Goal: Task Accomplishment & Management: Use online tool/utility

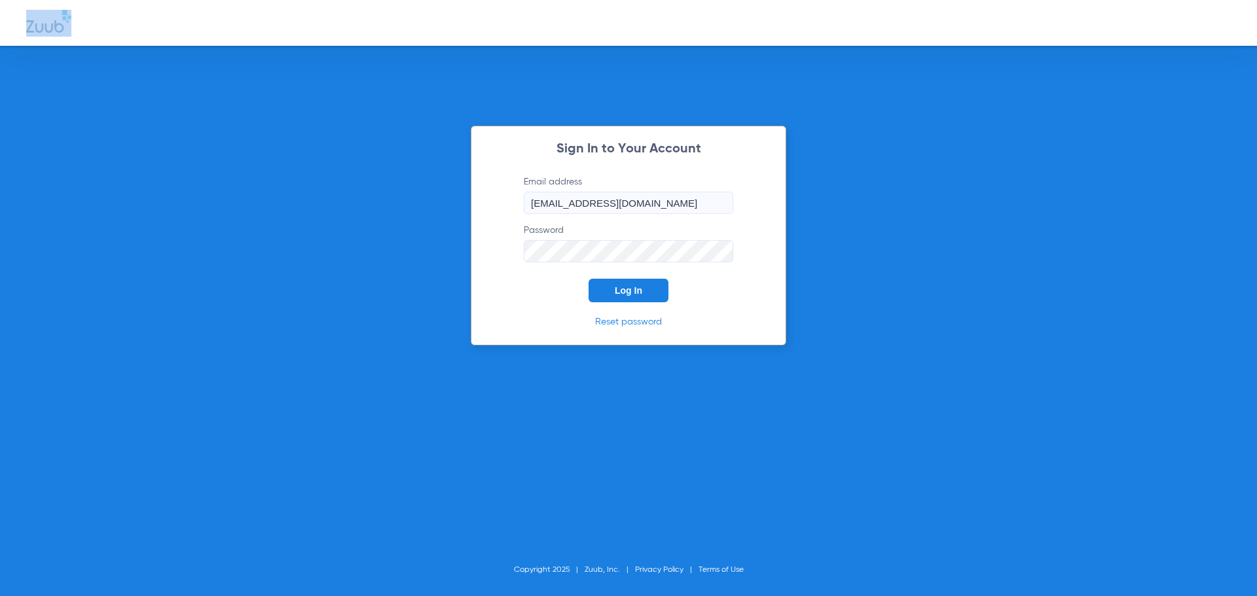
click at [71, 0] on html "Sign In to Your Account Email address [EMAIL_ADDRESS][DOMAIN_NAME] Password Log…" at bounding box center [628, 298] width 1257 height 596
click at [632, 291] on span "Log In" at bounding box center [628, 290] width 27 height 10
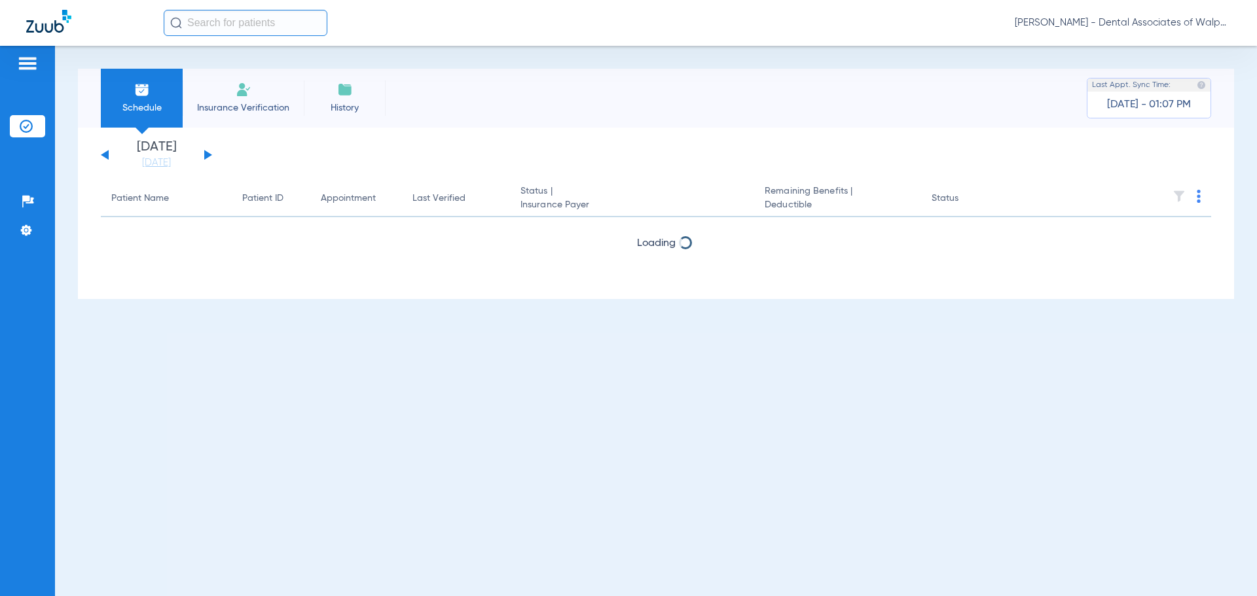
click at [189, 20] on input "text" at bounding box center [246, 23] width 164 height 26
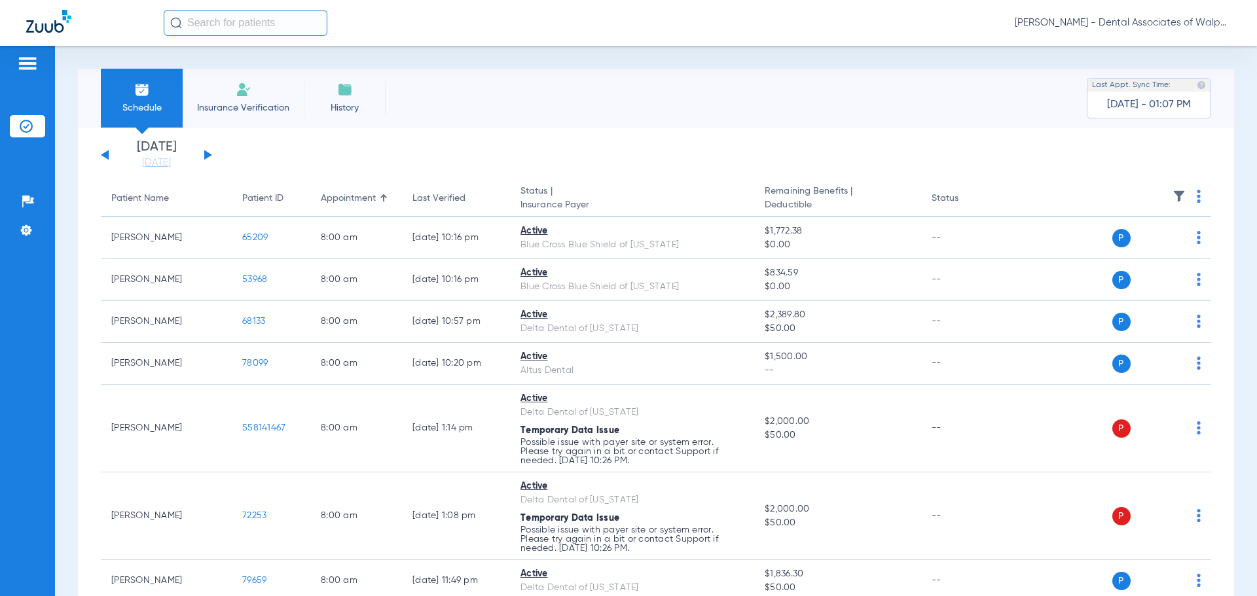
click at [193, 22] on input "text" at bounding box center [246, 23] width 164 height 26
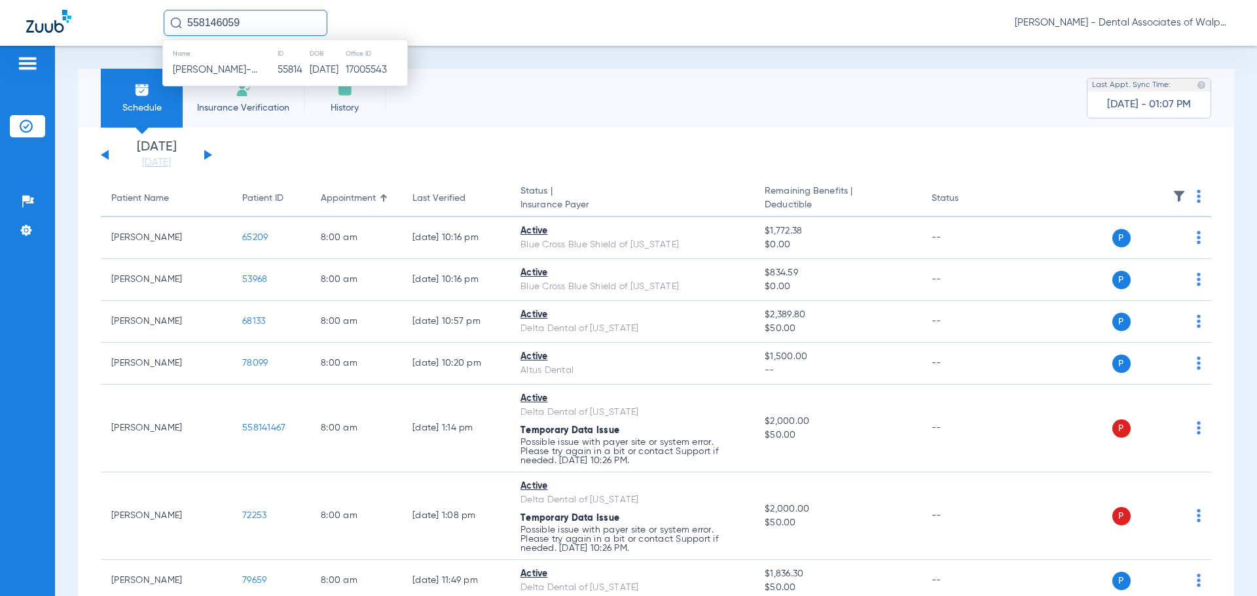
type input "558146059"
click at [236, 70] on td "[PERSON_NAME]" at bounding box center [211, 70] width 96 height 18
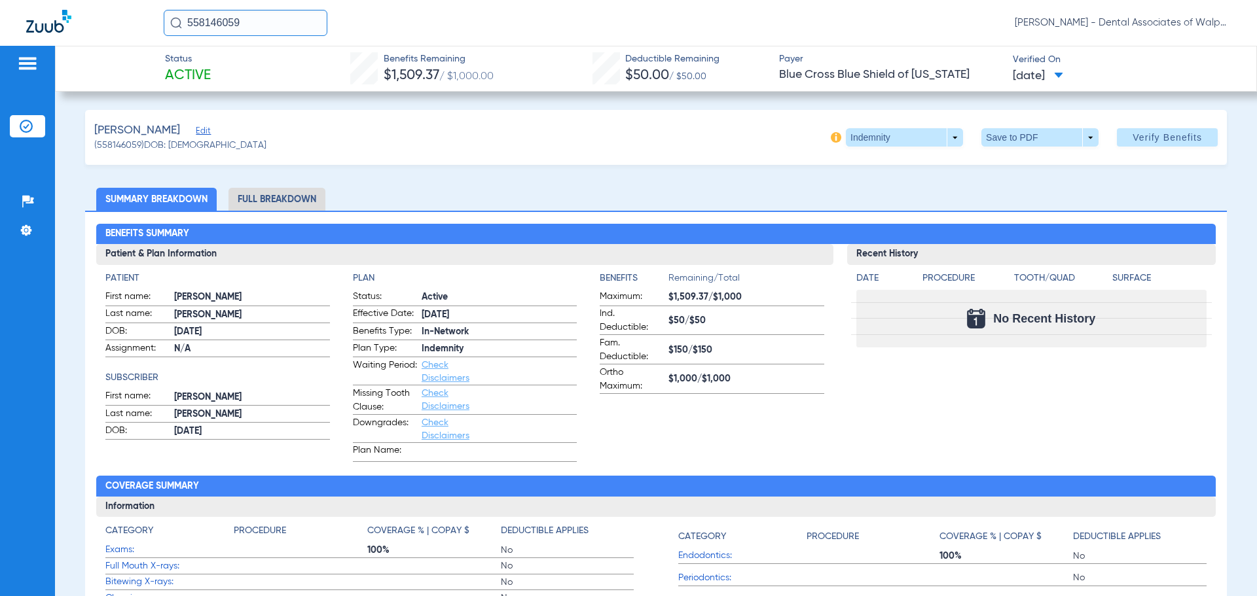
drag, startPoint x: 145, startPoint y: 14, endPoint x: 136, endPoint y: 13, distance: 8.6
click at [136, 13] on div "558146059 [PERSON_NAME] - Dental Associates of Walpole" at bounding box center [628, 23] width 1257 height 46
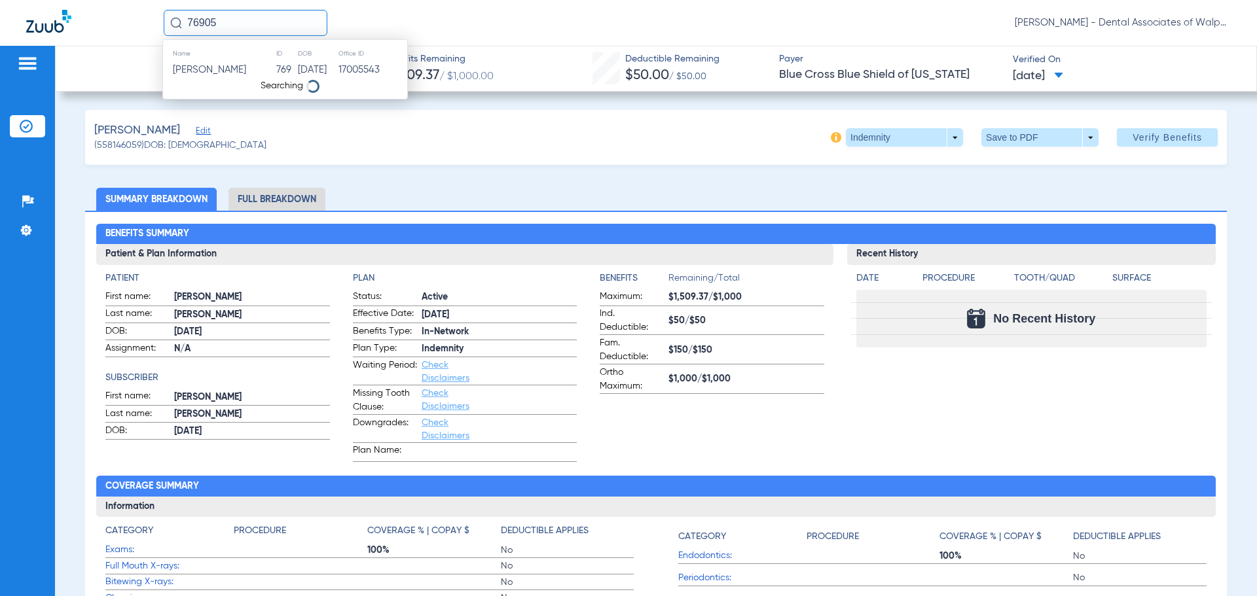
type input "76905"
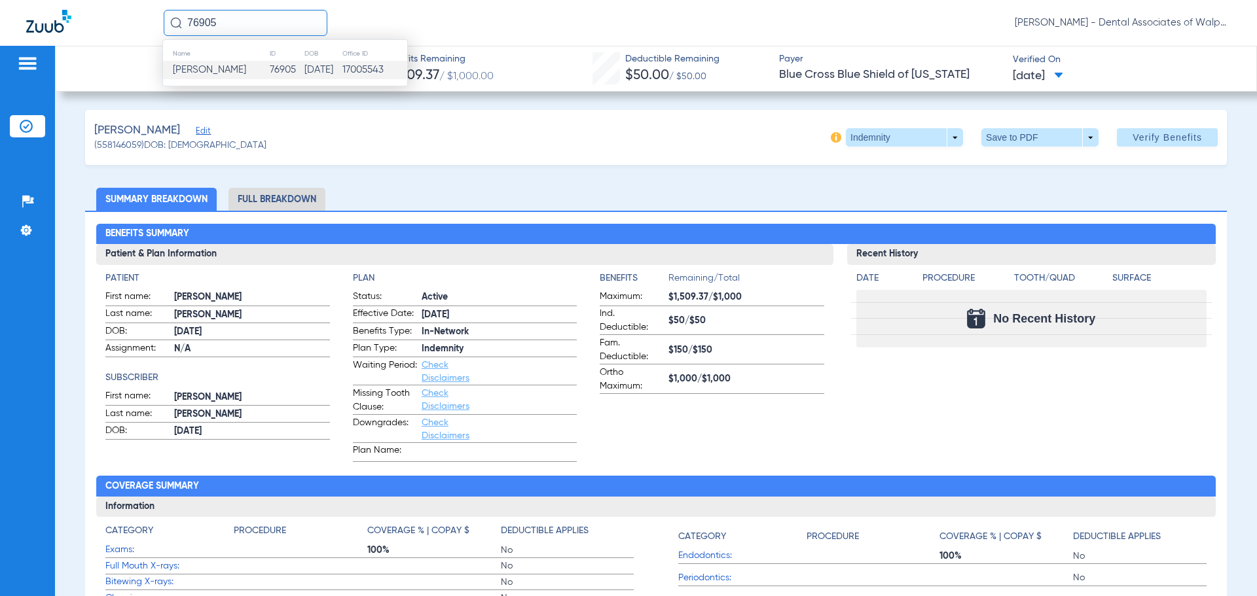
click at [196, 66] on span "[PERSON_NAME]" at bounding box center [209, 70] width 73 height 10
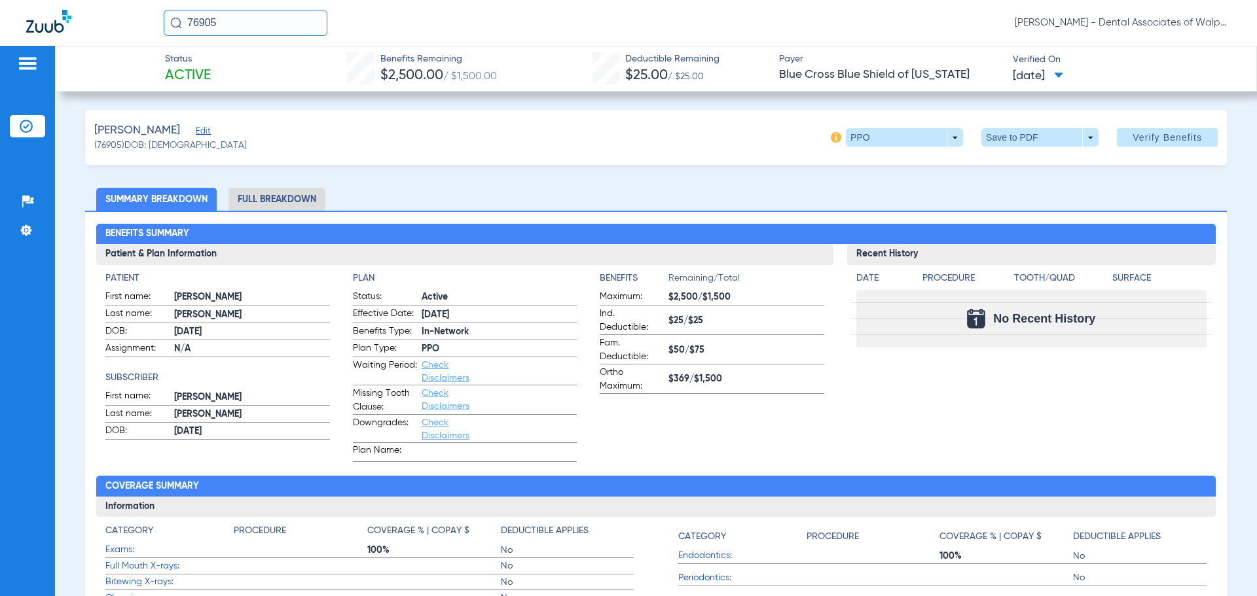
click at [71, 0] on html "76905 [PERSON_NAME] - Dental Associates of Walpole Patients Insurance Verificat…" at bounding box center [628, 298] width 1257 height 596
type input "65132"
click at [197, 66] on span "[PERSON_NAME]" at bounding box center [209, 70] width 73 height 10
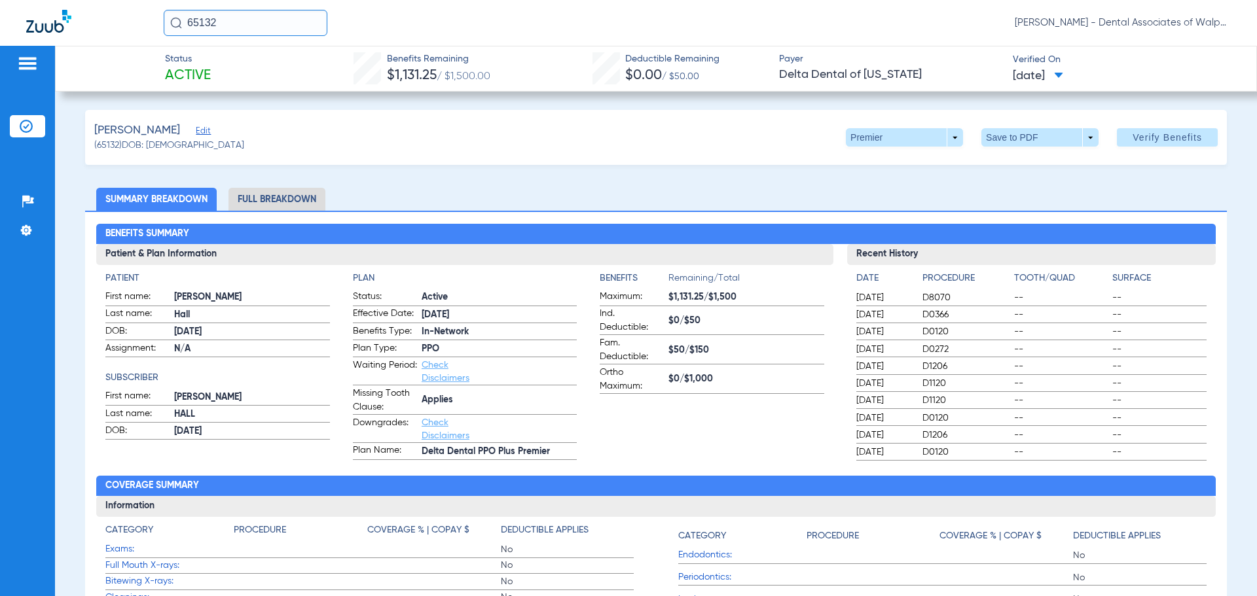
drag, startPoint x: 231, startPoint y: 21, endPoint x: 171, endPoint y: 14, distance: 60.6
click at [171, 14] on input "65132" at bounding box center [246, 23] width 164 height 26
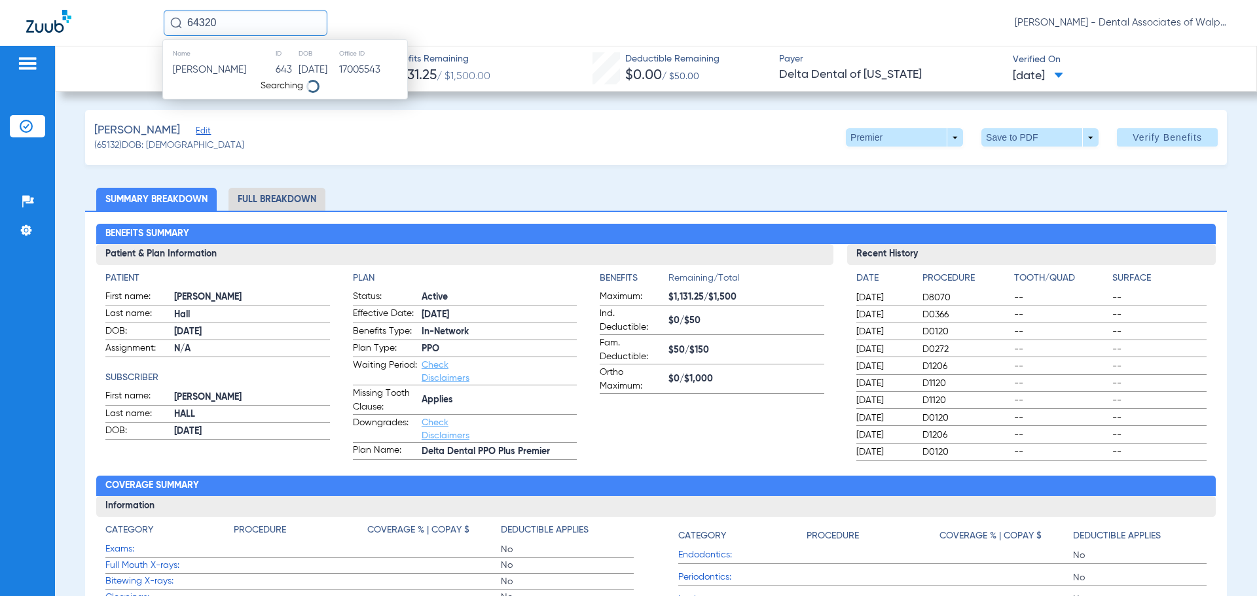
type input "64320"
click at [245, 71] on span "Balin [PERSON_NAME]" at bounding box center [222, 70] width 98 height 10
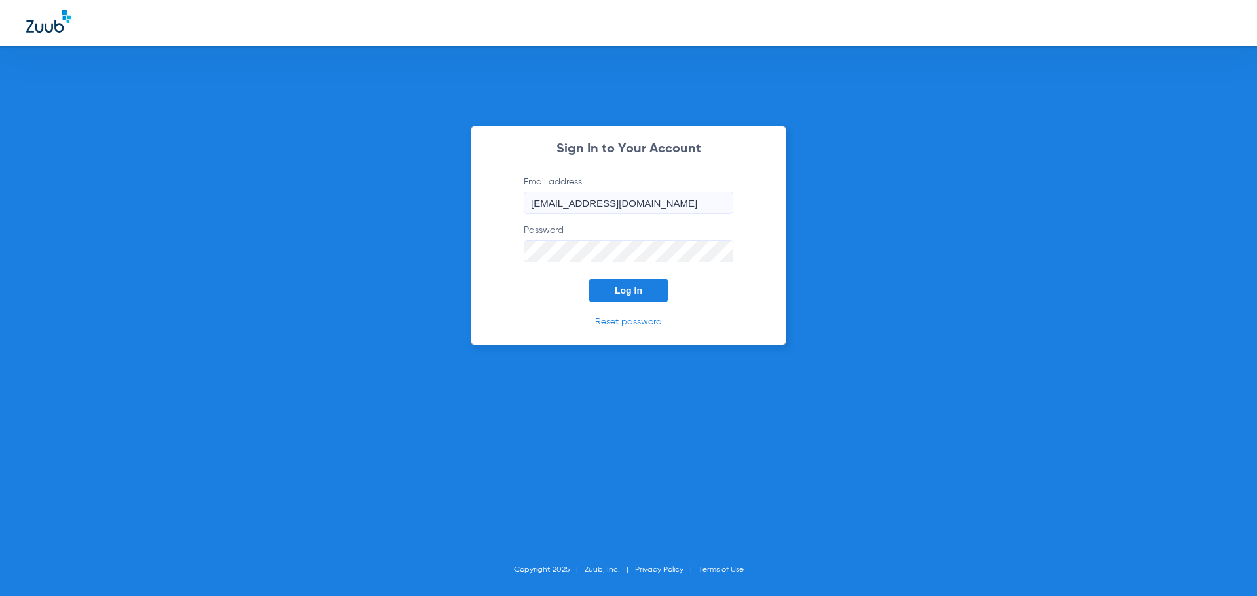
click at [641, 288] on span "Log In" at bounding box center [628, 290] width 27 height 10
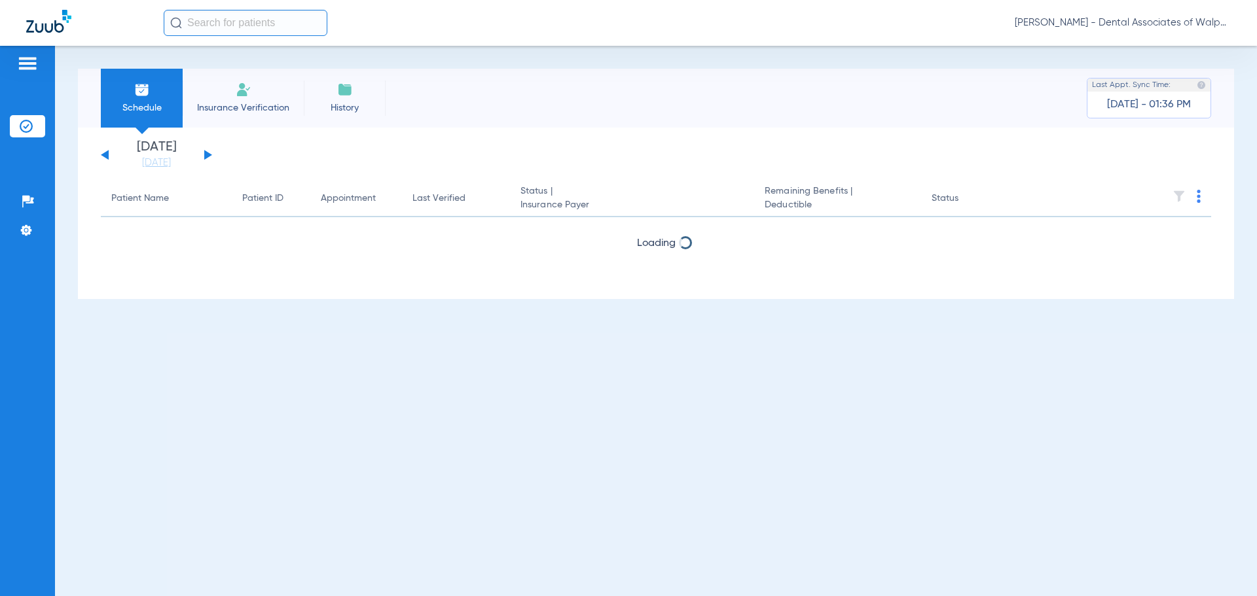
click at [230, 18] on input "text" at bounding box center [246, 23] width 164 height 26
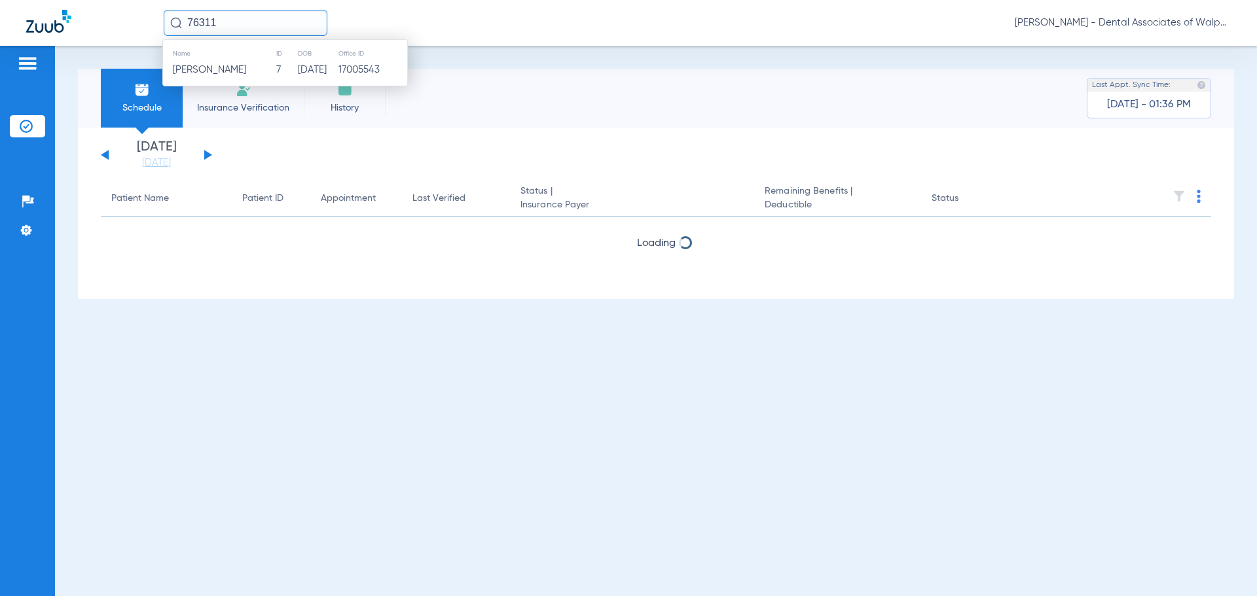
type input "76311"
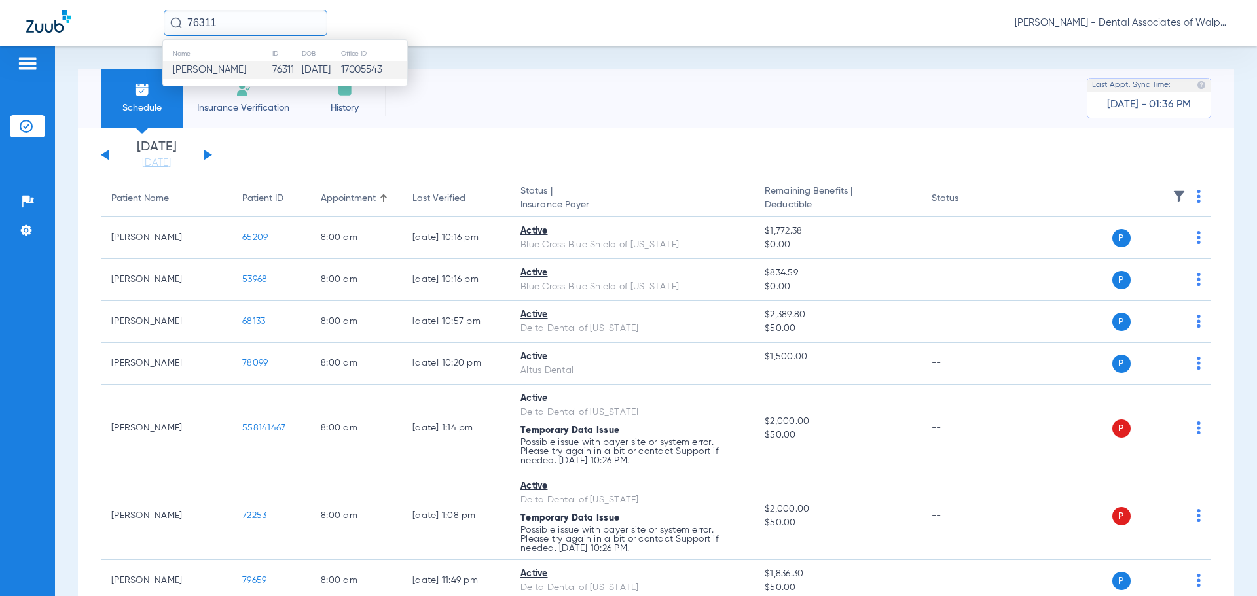
click at [213, 68] on span "[PERSON_NAME]" at bounding box center [209, 70] width 73 height 10
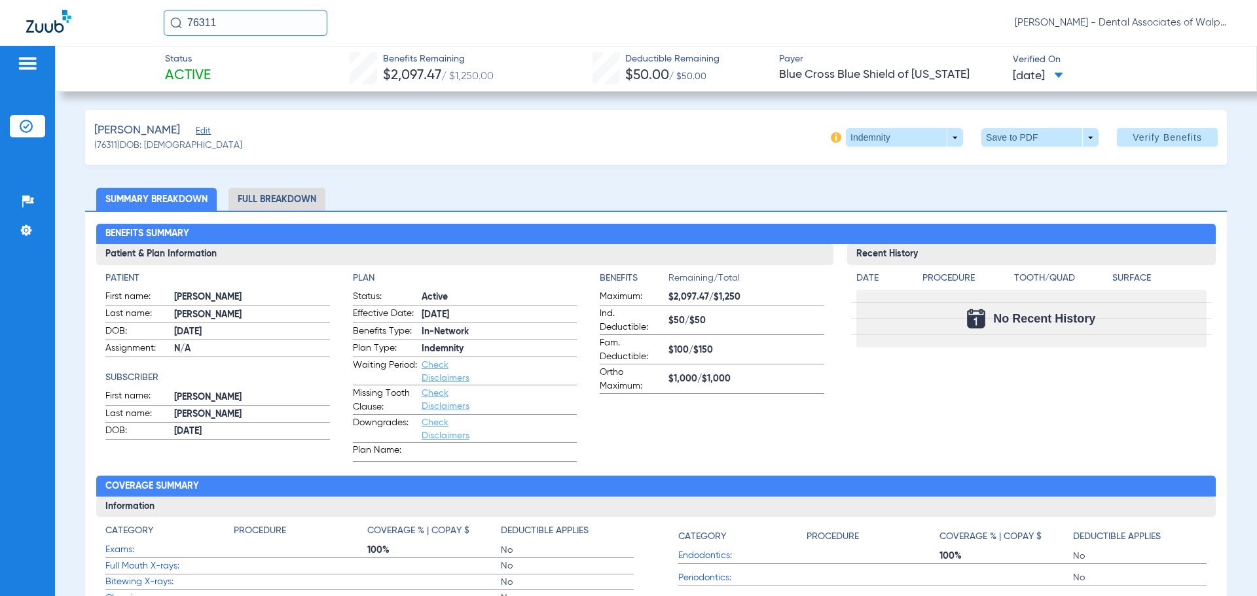
drag, startPoint x: 266, startPoint y: 27, endPoint x: 41, endPoint y: -18, distance: 230.4
click at [41, 0] on html "76311 [PERSON_NAME] - Dental Associates of Walpole Patients Insurance Verificat…" at bounding box center [628, 298] width 1257 height 596
type input "77169"
click at [220, 70] on span "[PERSON_NAME]" at bounding box center [209, 70] width 73 height 10
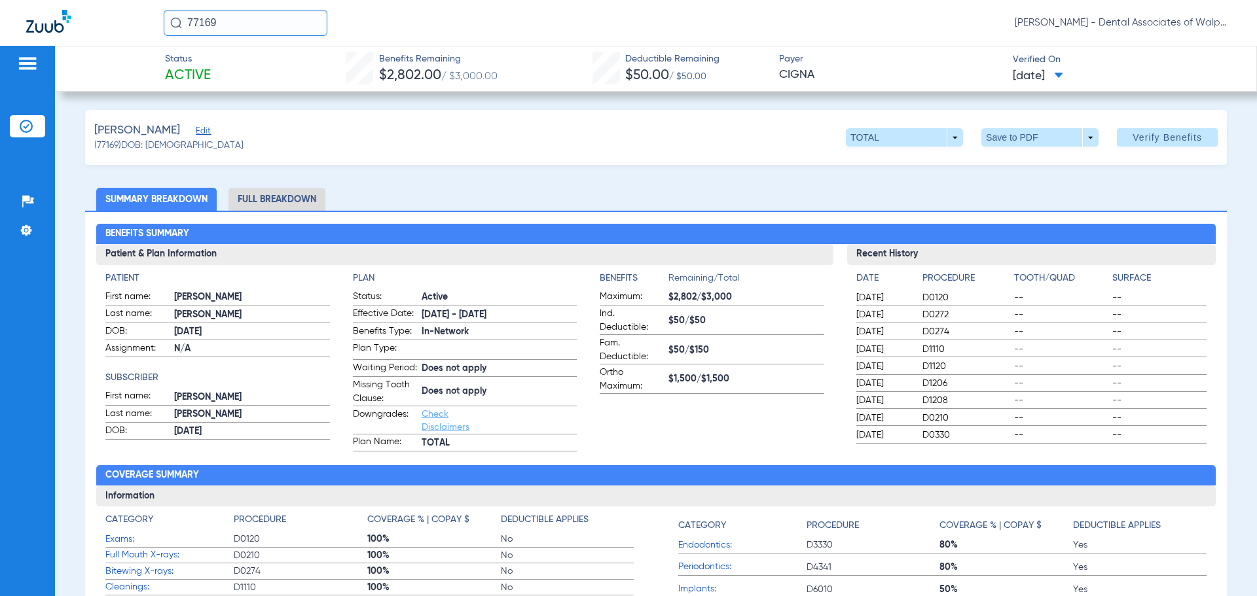
drag, startPoint x: 241, startPoint y: 24, endPoint x: 159, endPoint y: 12, distance: 82.7
click at [159, 12] on div "77169 [PERSON_NAME] - Dental Associates of Walpole" at bounding box center [628, 23] width 1257 height 46
type input "59491"
click at [223, 76] on td "[PERSON_NAME]" at bounding box center [216, 70] width 107 height 18
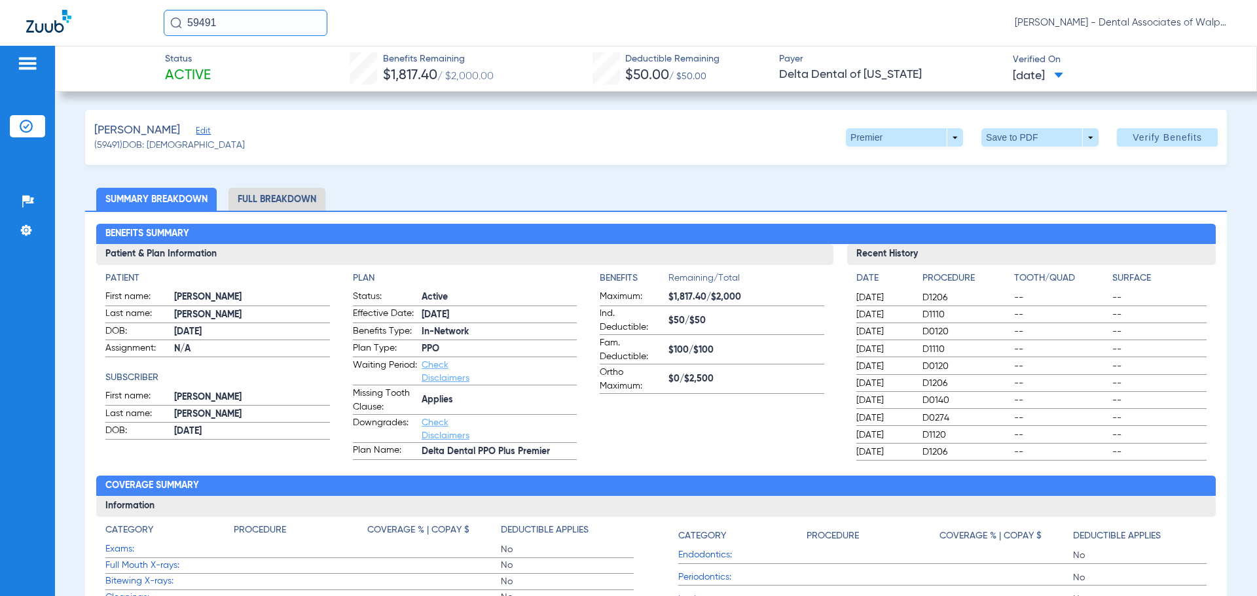
drag, startPoint x: 245, startPoint y: 24, endPoint x: 145, endPoint y: 9, distance: 101.3
click at [145, 9] on div "59491 [PERSON_NAME] - Dental Associates of Walpole" at bounding box center [628, 23] width 1257 height 46
type input "73635"
click at [219, 72] on span "[PERSON_NAME]" at bounding box center [209, 70] width 73 height 10
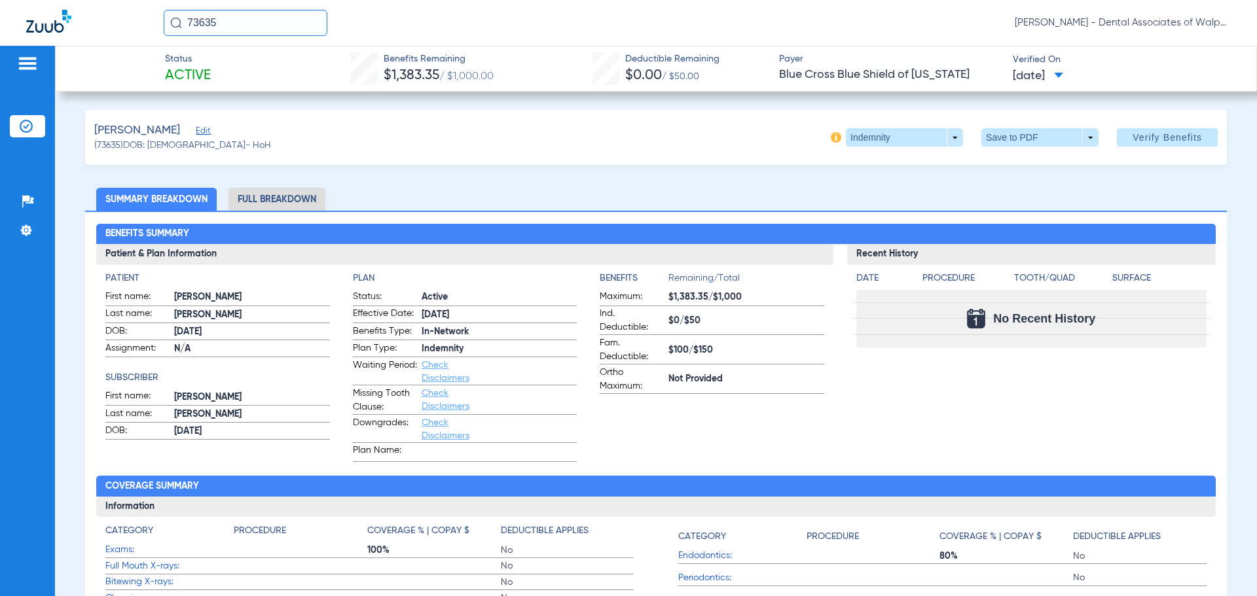
drag, startPoint x: 243, startPoint y: 22, endPoint x: 187, endPoint y: 18, distance: 56.4
click at [167, 20] on input "73635" at bounding box center [246, 23] width 164 height 26
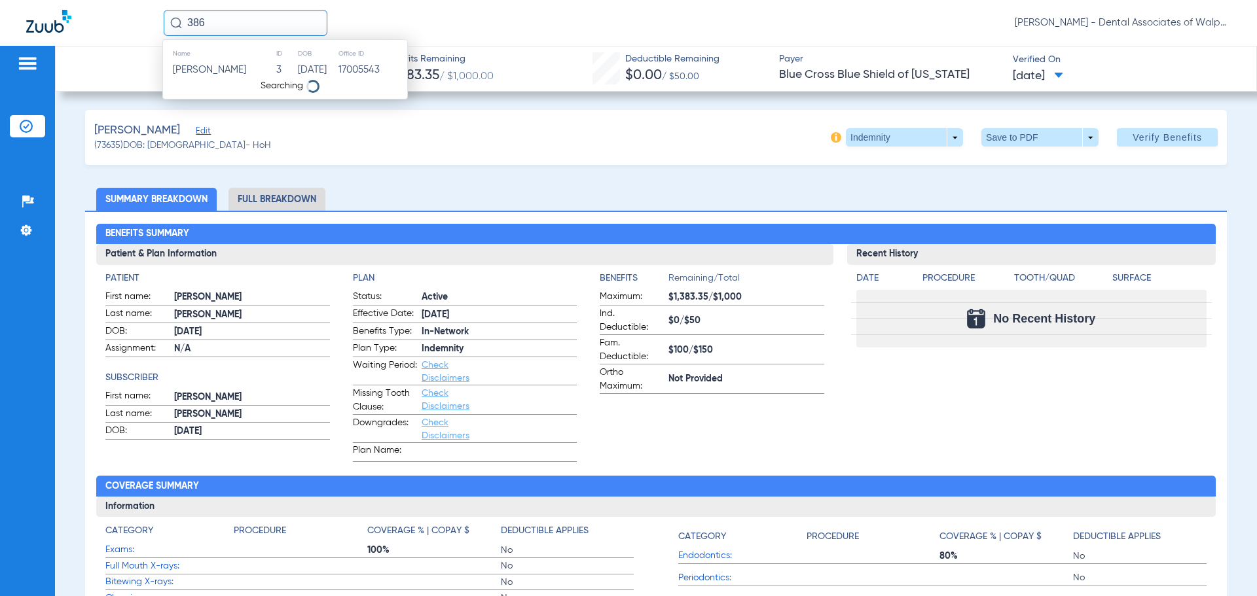
type input "386"
click at [202, 69] on span "[PERSON_NAME]" at bounding box center [209, 70] width 73 height 10
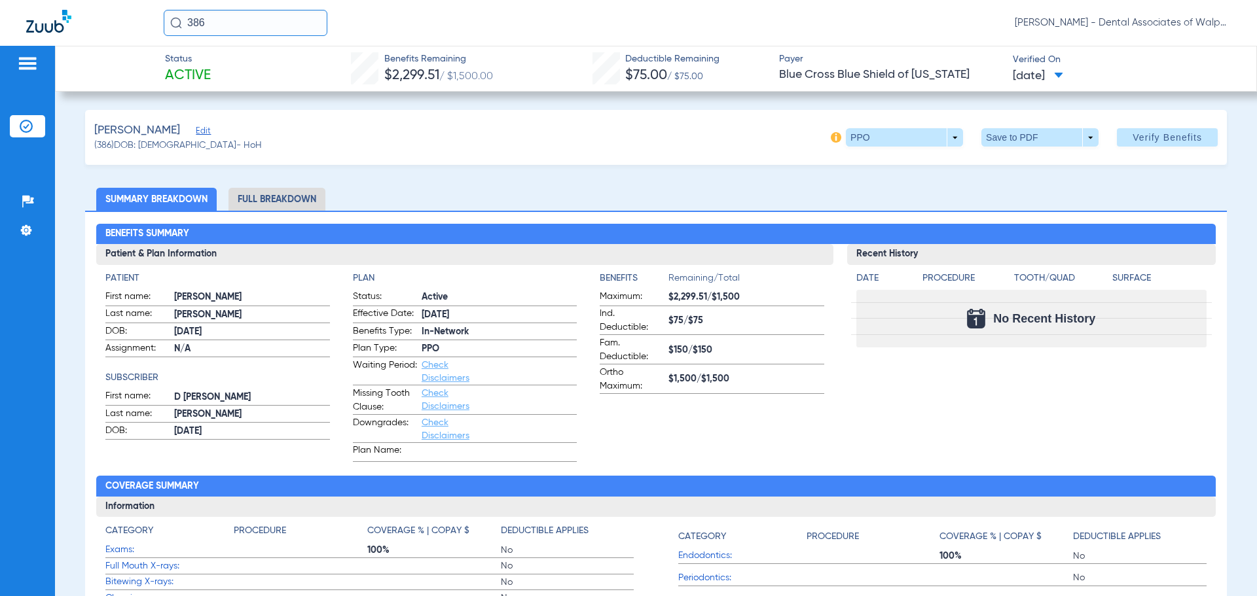
drag, startPoint x: 198, startPoint y: 24, endPoint x: 183, endPoint y: 25, distance: 15.1
click at [183, 25] on input "386" at bounding box center [246, 23] width 164 height 26
type input "16569"
click at [199, 65] on span "[PERSON_NAME]" at bounding box center [209, 70] width 73 height 10
drag, startPoint x: 231, startPoint y: 22, endPoint x: 230, endPoint y: 7, distance: 15.8
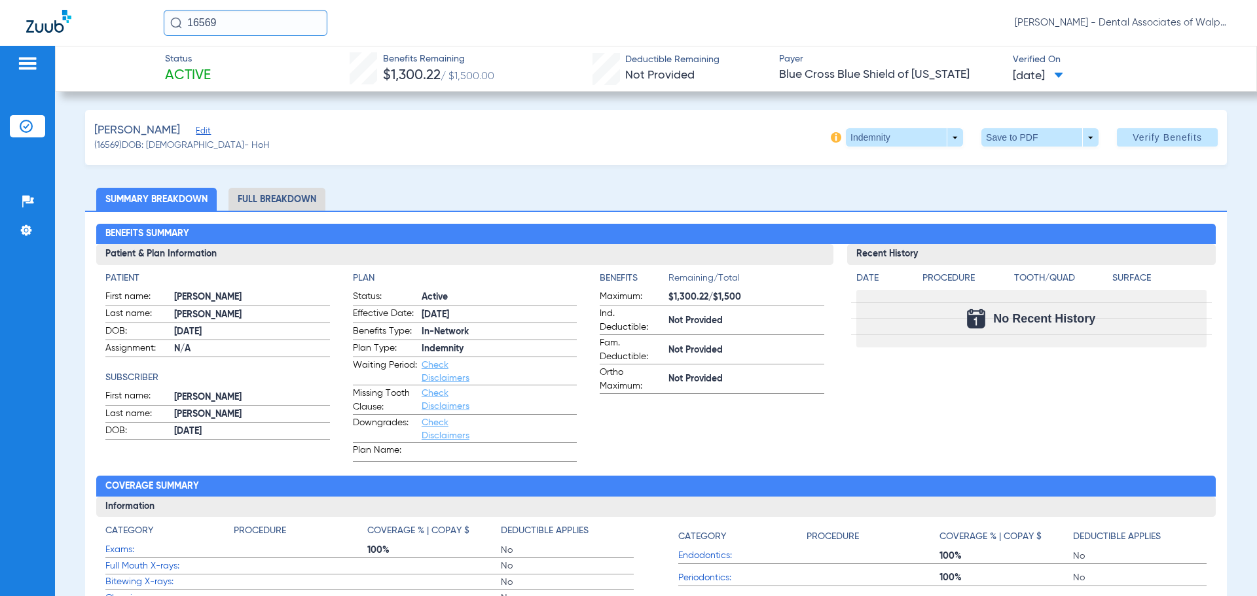
click at [146, 6] on div "16569 [PERSON_NAME] - Dental Associates of Walpole" at bounding box center [628, 23] width 1257 height 46
click at [248, 27] on input "text" at bounding box center [246, 23] width 164 height 26
click at [230, 30] on input "text" at bounding box center [246, 23] width 164 height 26
type input "52652"
click at [230, 71] on span "[PERSON_NAME]" at bounding box center [209, 70] width 73 height 10
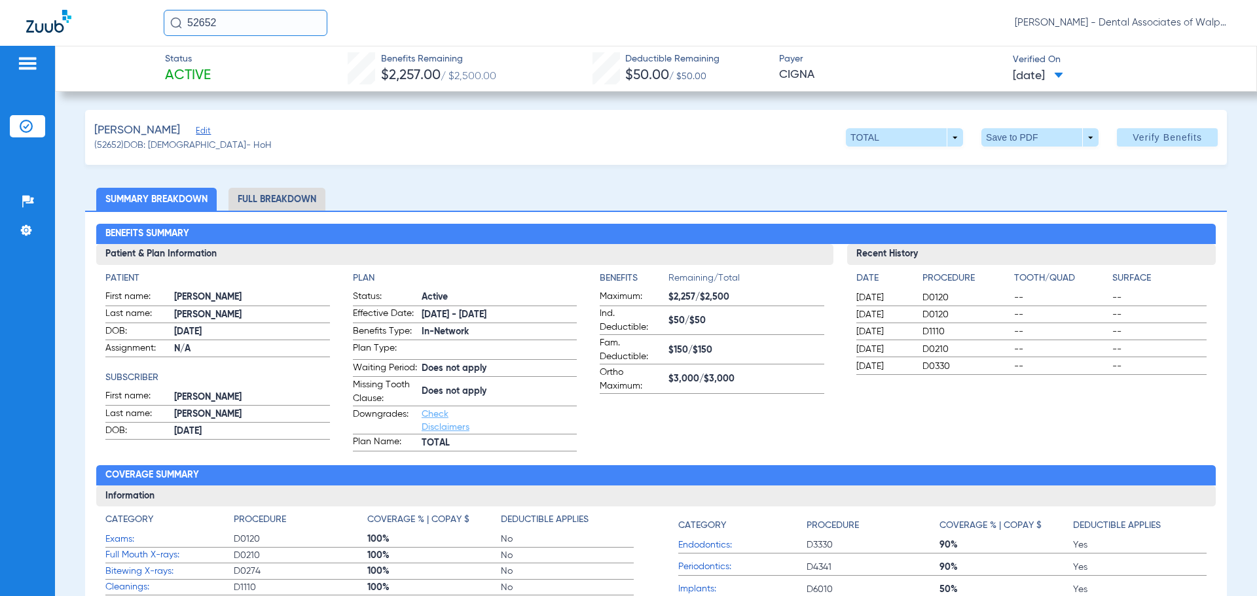
drag, startPoint x: 177, startPoint y: 10, endPoint x: 230, endPoint y: 1, distance: 53.8
click at [167, 8] on div "52652 [PERSON_NAME] - Dental Associates of Walpole" at bounding box center [628, 23] width 1257 height 46
type input "558151200"
click at [212, 70] on span "[PERSON_NAME]" at bounding box center [209, 70] width 73 height 10
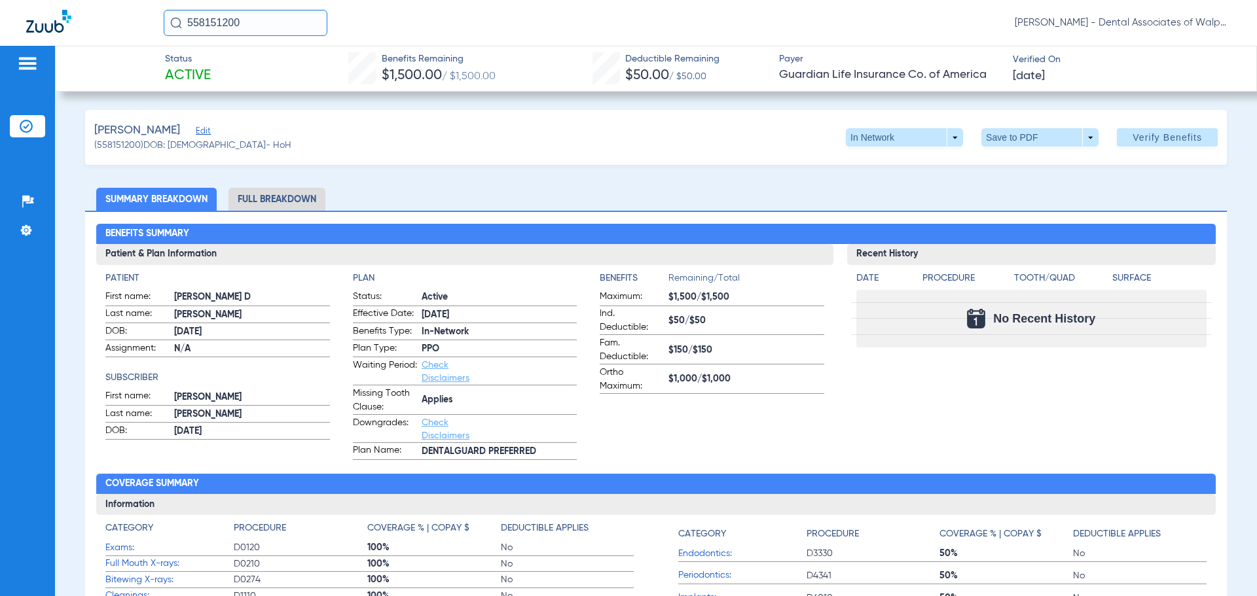
drag, startPoint x: 249, startPoint y: 20, endPoint x: 225, endPoint y: 1, distance: 30.3
click at [116, 7] on div "558151200 [PERSON_NAME] - Dental Associates of Walpole" at bounding box center [628, 23] width 1257 height 46
type input "20002"
click at [221, 70] on span "[PERSON_NAME]" at bounding box center [209, 70] width 73 height 10
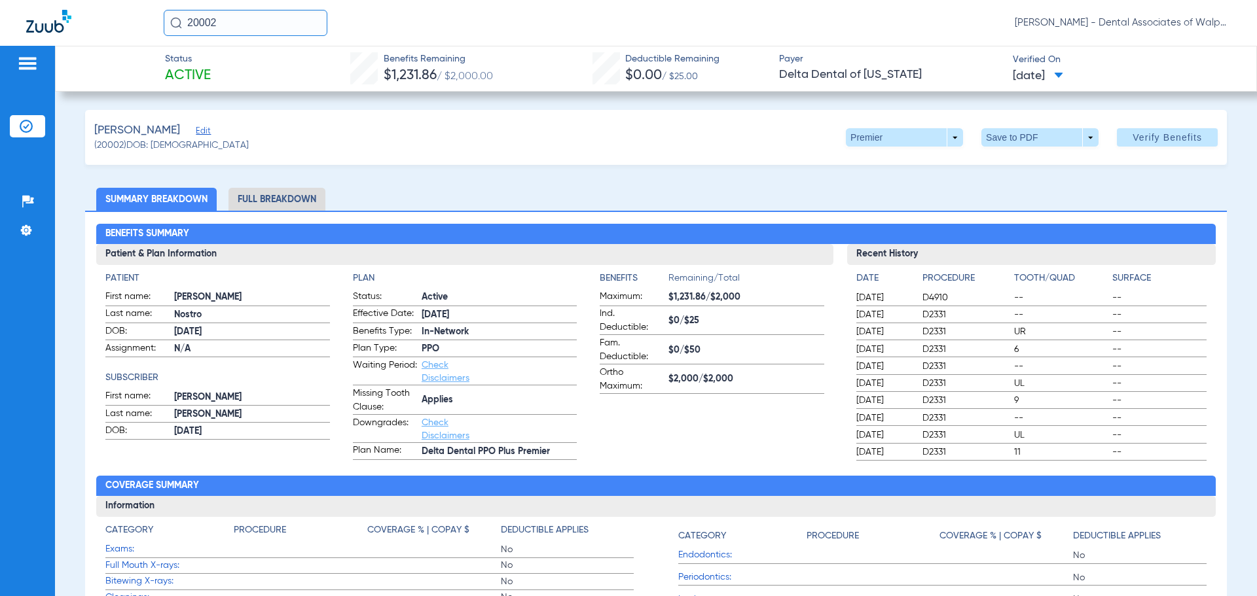
drag, startPoint x: 239, startPoint y: 18, endPoint x: 744, endPoint y: 47, distance: 506.1
click at [126, 9] on div "20002 [PERSON_NAME] - Dental Associates of Walpole" at bounding box center [628, 23] width 1257 height 46
type input "20128"
click at [204, 67] on span "[PERSON_NAME]" at bounding box center [209, 70] width 73 height 10
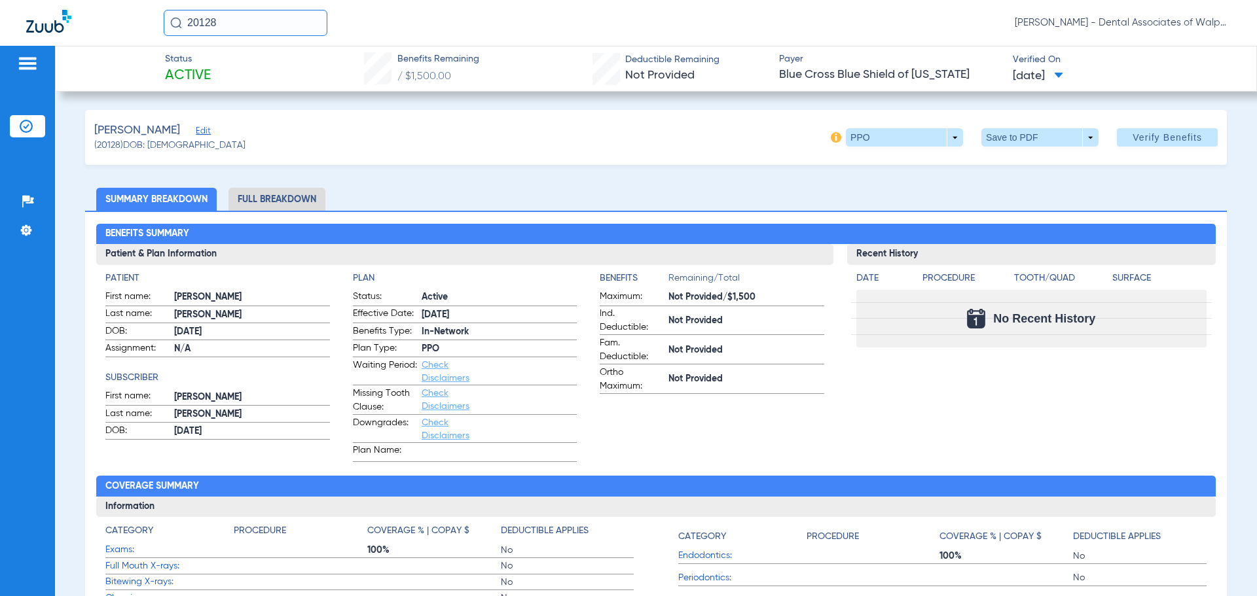
drag, startPoint x: 243, startPoint y: 17, endPoint x: 123, endPoint y: -6, distance: 122.6
click at [123, 0] on html "20128 [PERSON_NAME] - Dental Associates of Walpole Patients Insurance Verificat…" at bounding box center [628, 298] width 1257 height 596
type input "558143709"
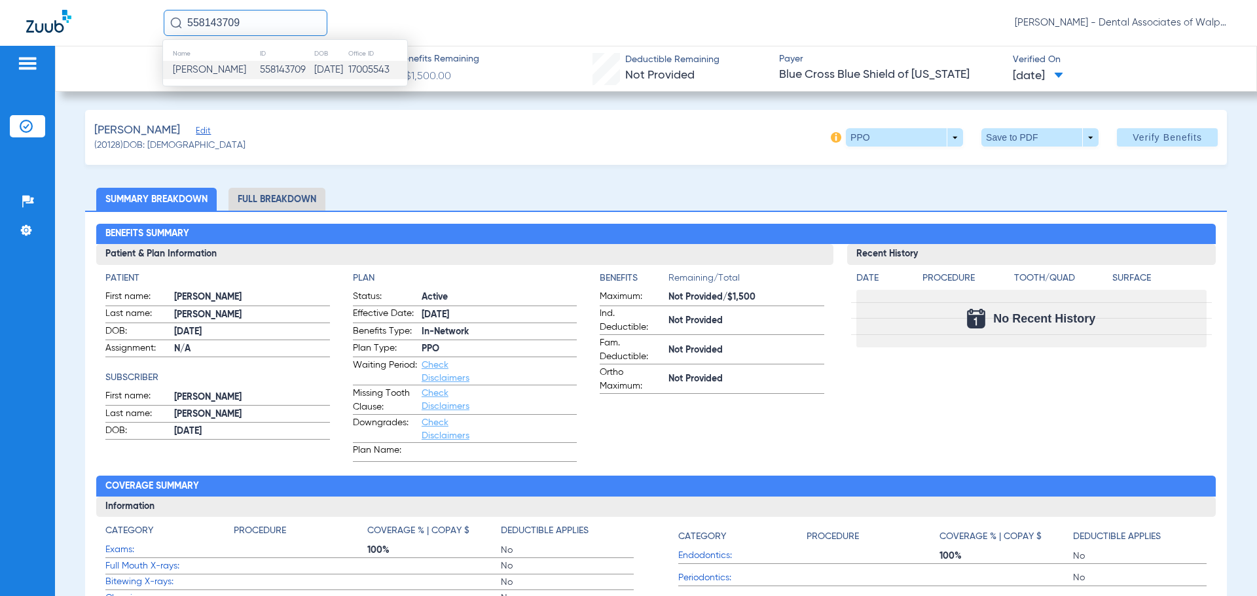
click at [223, 69] on span "[PERSON_NAME]" at bounding box center [209, 70] width 73 height 10
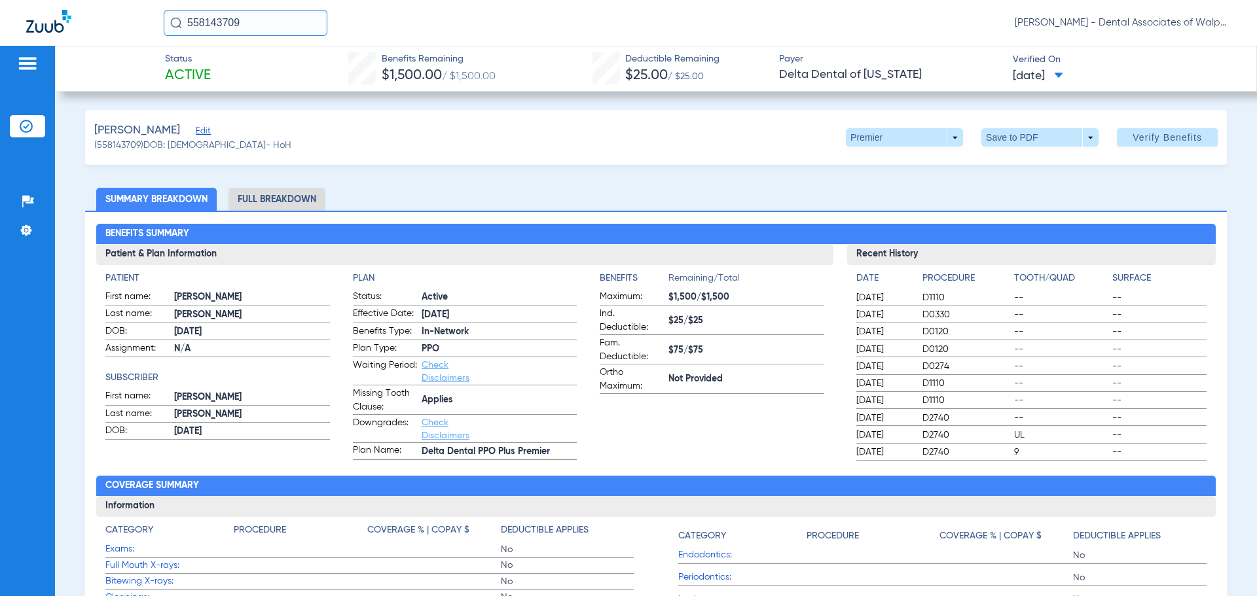
drag, startPoint x: 267, startPoint y: 16, endPoint x: 144, endPoint y: -3, distance: 124.5
click at [144, 0] on html "558143709 [PERSON_NAME] - Dental Associates of Walpole Patients Insurance Verif…" at bounding box center [628, 298] width 1257 height 596
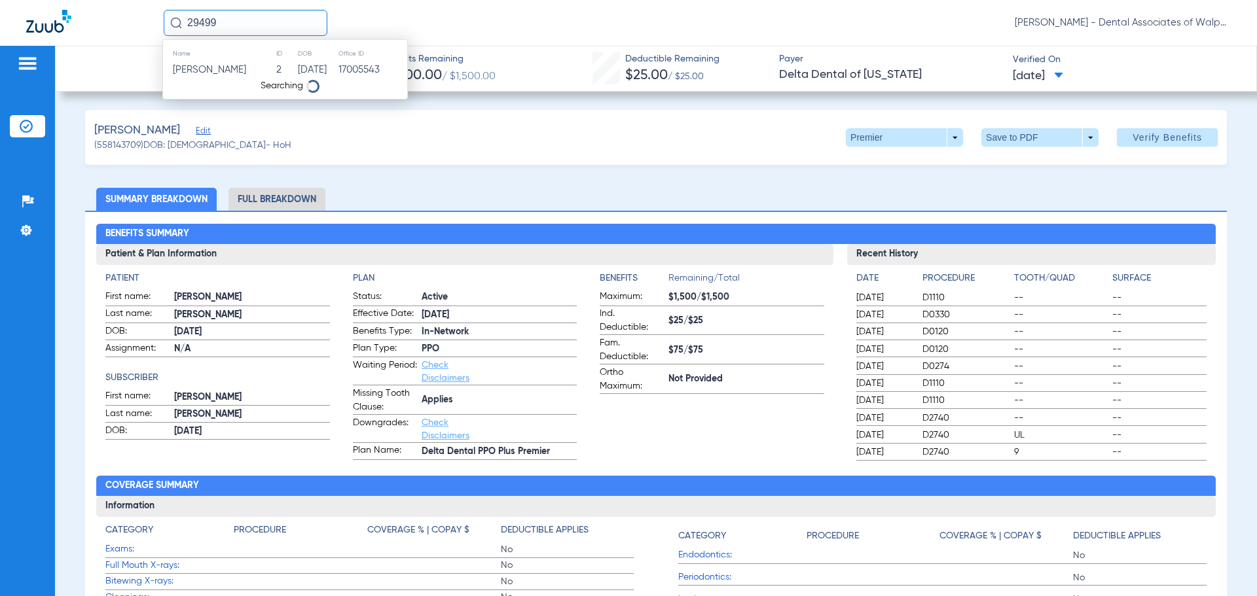
type input "29499"
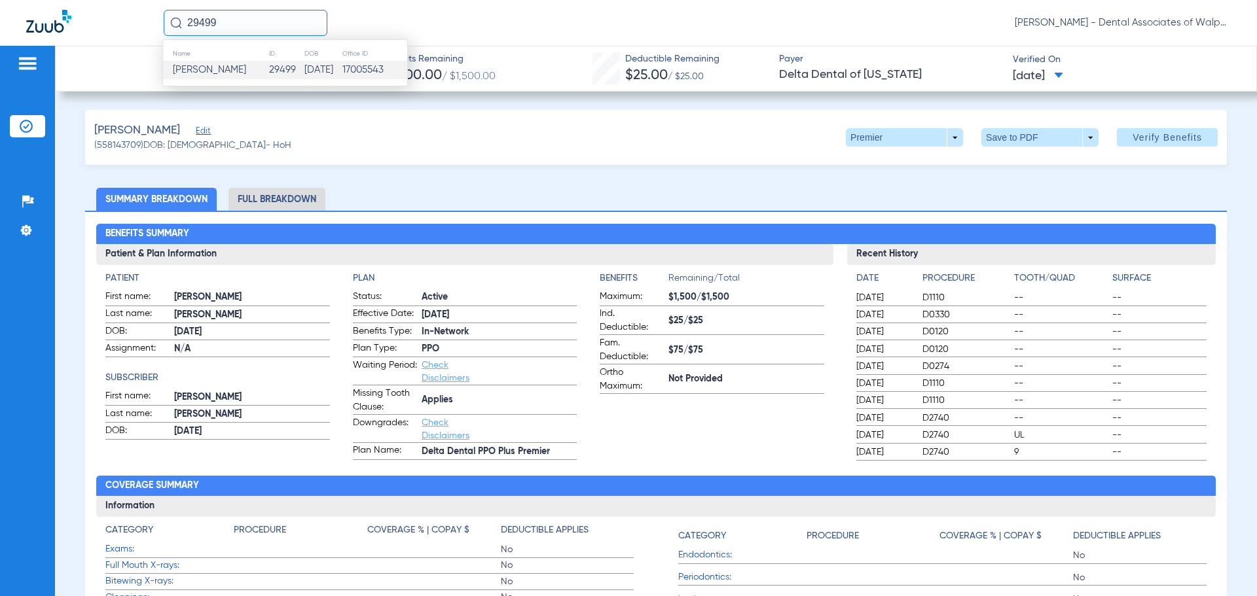
click at [213, 73] on span "[PERSON_NAME]" at bounding box center [209, 70] width 73 height 10
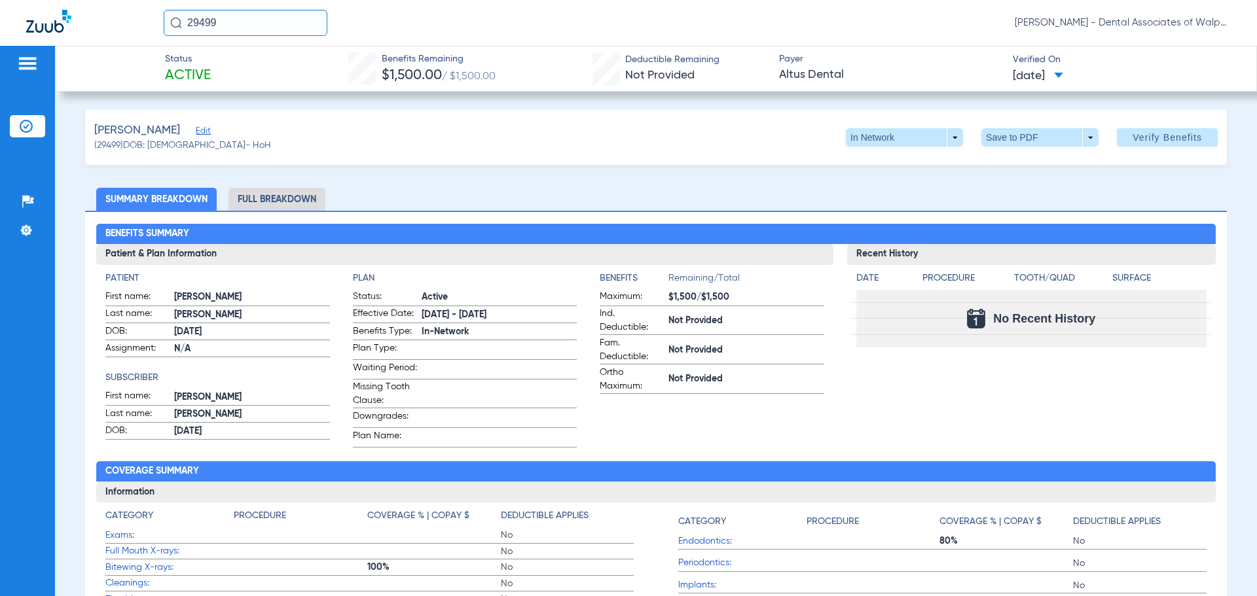
click at [188, 18] on input "29499" at bounding box center [246, 23] width 164 height 26
type input "55935"
click at [213, 68] on span "[PERSON_NAME]" at bounding box center [209, 70] width 73 height 10
